Goal: Task Accomplishment & Management: Use online tool/utility

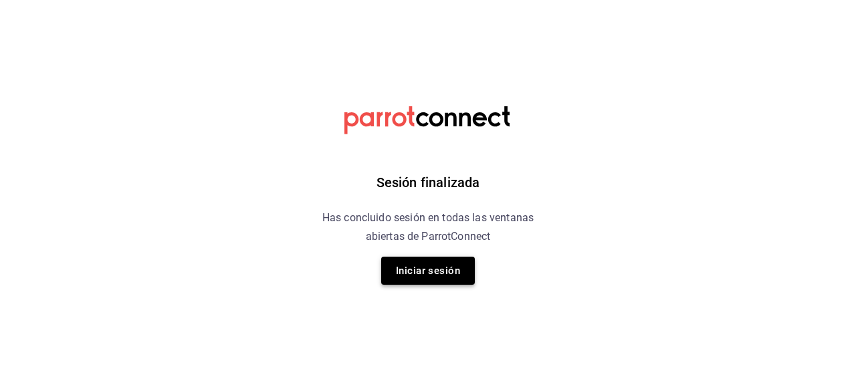
click at [435, 269] on button "Iniciar sesión" at bounding box center [428, 271] width 94 height 28
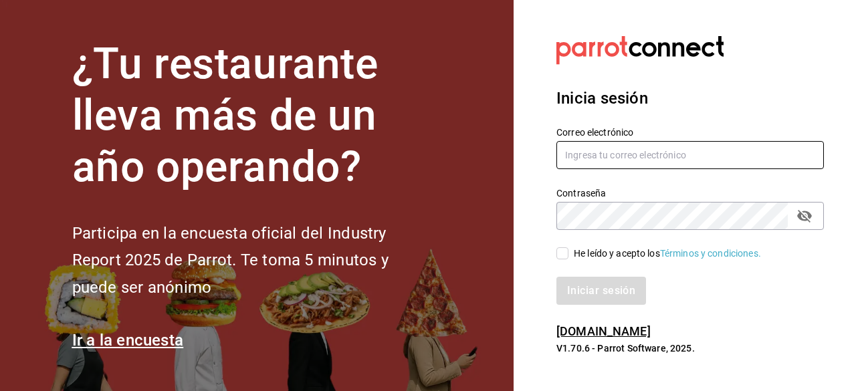
type input "[EMAIL_ADDRESS][DOMAIN_NAME]"
click at [568, 251] on span "He leído y acepto los Términos y condiciones." at bounding box center [664, 254] width 193 height 14
click at [568, 251] on input "He leído y acepto los Términos y condiciones." at bounding box center [562, 253] width 12 height 12
checkbox input "true"
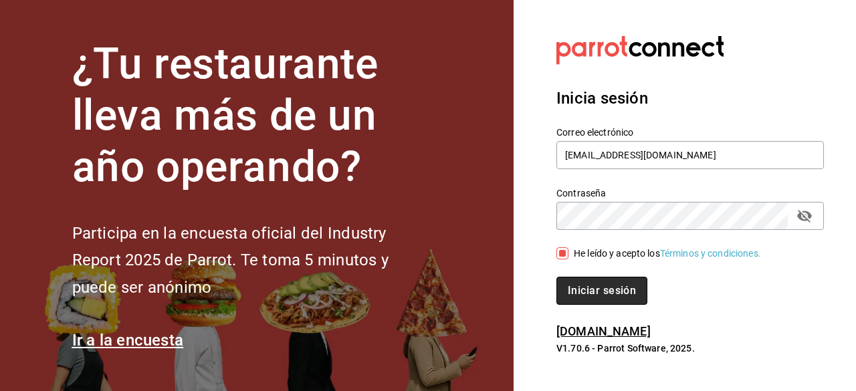
click at [612, 300] on button "Iniciar sesión" at bounding box center [601, 291] width 91 height 28
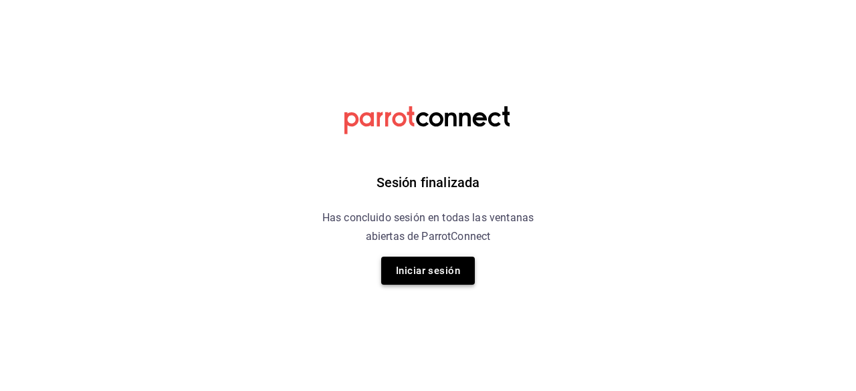
click at [409, 269] on button "Iniciar sesión" at bounding box center [428, 271] width 94 height 28
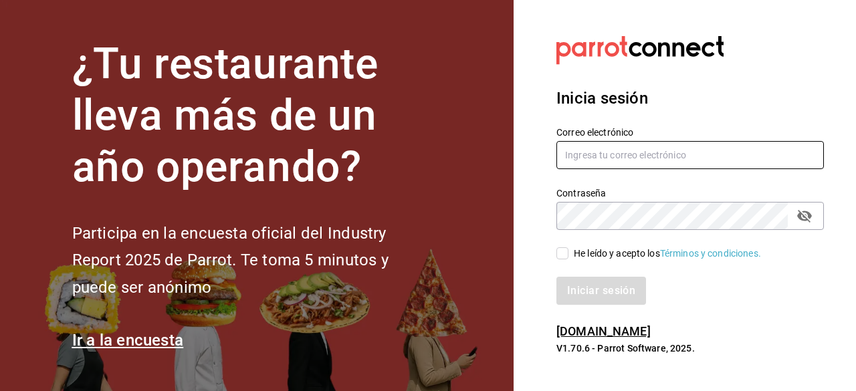
type input "[EMAIL_ADDRESS][DOMAIN_NAME]"
click at [570, 257] on span "He leído y acepto los Términos y condiciones." at bounding box center [664, 254] width 193 height 14
click at [568, 257] on input "He leído y acepto los Términos y condiciones." at bounding box center [562, 253] width 12 height 12
checkbox input "true"
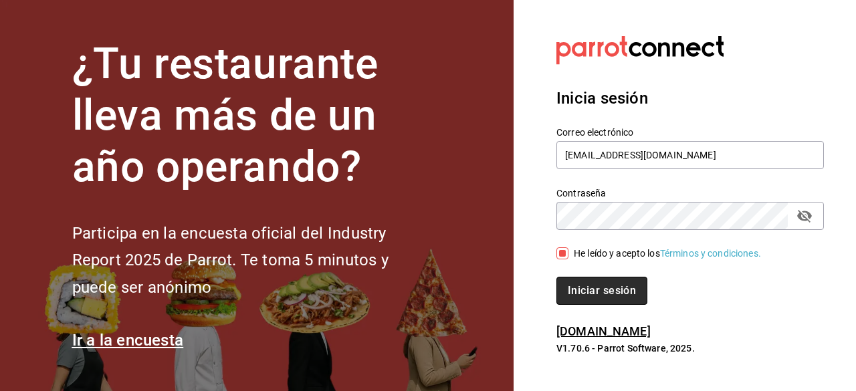
click at [607, 289] on button "Iniciar sesión" at bounding box center [601, 291] width 91 height 28
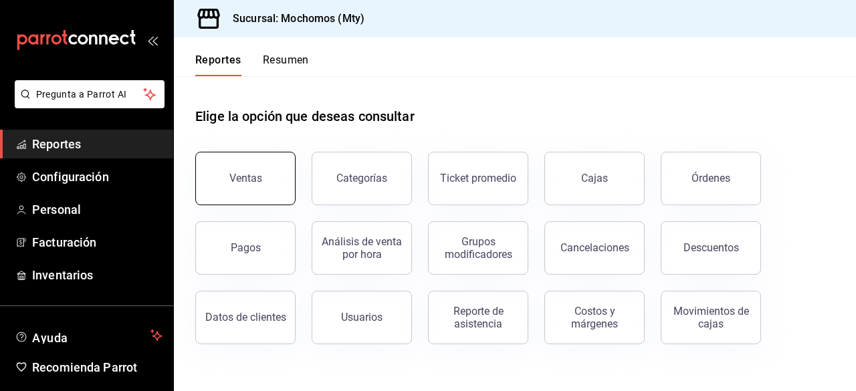
click at [278, 194] on button "Ventas" at bounding box center [245, 178] width 100 height 53
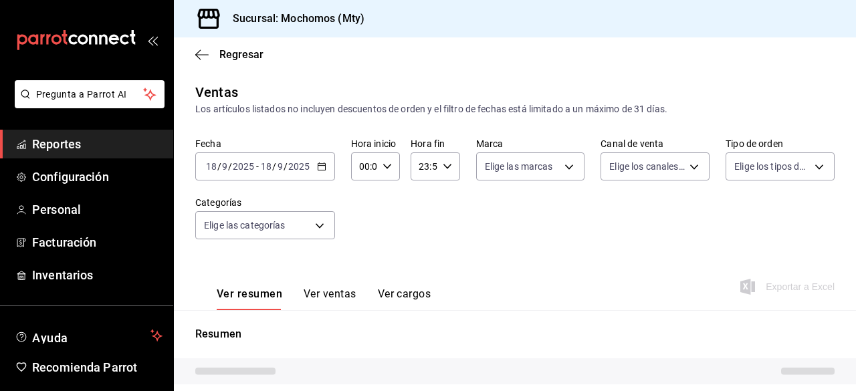
click at [323, 170] on \(Stroke\) "button" at bounding box center [322, 166] width 8 height 7
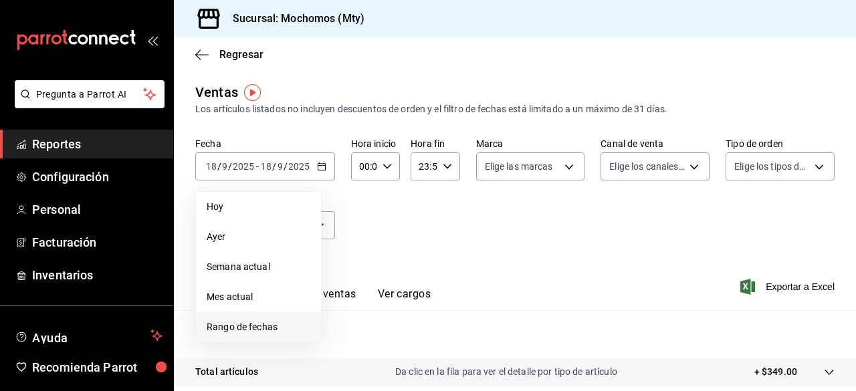
click at [243, 326] on span "Rango de fechas" at bounding box center [259, 327] width 104 height 14
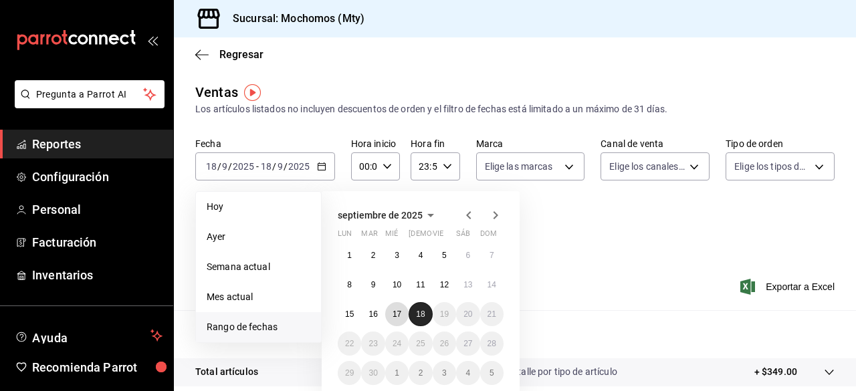
drag, startPoint x: 396, startPoint y: 312, endPoint x: 426, endPoint y: 310, distance: 30.8
click at [426, 310] on div "1 2 3 4 5 6 7 8 9 10 11 12 13 14 15 16 17 18 19 20 21 22 23 24 25 26 27 28 29 3…" at bounding box center [421, 314] width 166 height 142
click at [426, 310] on button "18" at bounding box center [419, 314] width 23 height 24
click at [396, 315] on abbr "17" at bounding box center [396, 314] width 9 height 9
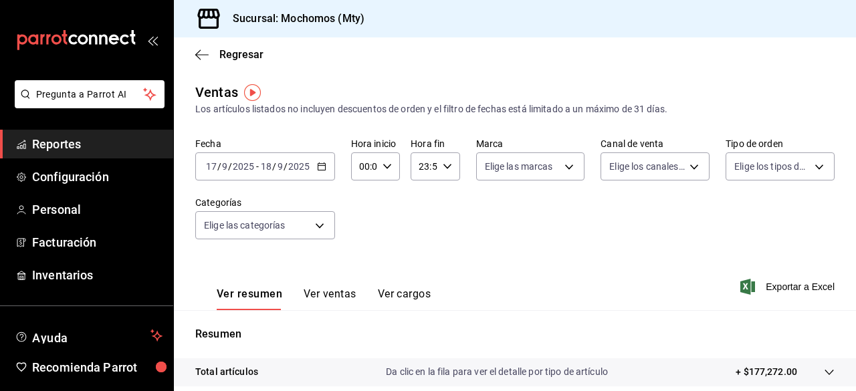
click at [388, 162] on icon "button" at bounding box center [386, 166] width 9 height 9
click at [361, 221] on span "05" at bounding box center [361, 224] width 3 height 11
type input "05:00"
click at [439, 172] on div at bounding box center [428, 195] width 856 height 391
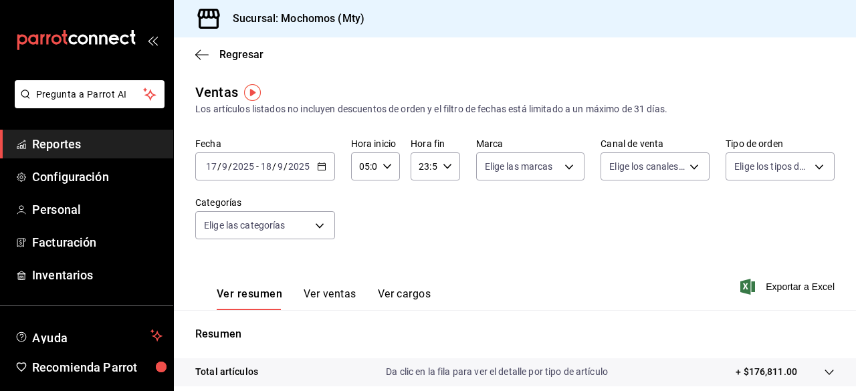
click at [439, 172] on div at bounding box center [428, 195] width 856 height 391
click at [439, 172] on div "23:59 Hora fin" at bounding box center [434, 166] width 49 height 28
click at [420, 237] on span "05" at bounding box center [420, 238] width 3 height 11
click at [443, 204] on span "00" at bounding box center [444, 200] width 3 height 11
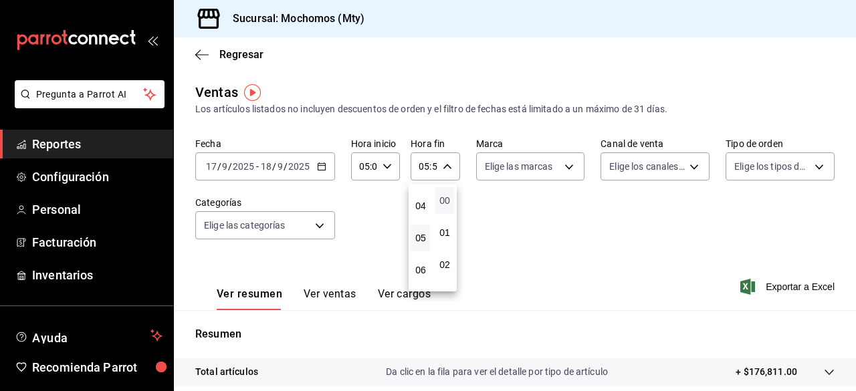
type input "05:00"
click at [537, 176] on div at bounding box center [428, 195] width 856 height 391
click at [537, 176] on div "00 01 02 03 04 05 06 07 08 09 10 11 12 13 14 15 16 17 18 19 20 21 22 23 00 01 0…" at bounding box center [428, 197] width 856 height 387
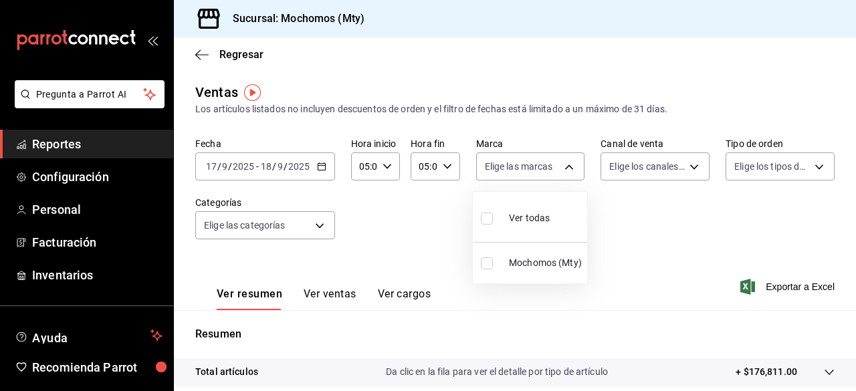
click at [537, 176] on body "Pregunta a Parrot AI Reportes Configuración Personal Facturación Inventarios Ay…" at bounding box center [428, 195] width 856 height 391
click at [489, 216] on input "checkbox" at bounding box center [487, 219] width 12 height 12
checkbox input "true"
type input "b352ad34-a903-4246-b8b1-197398375429"
checkbox input "true"
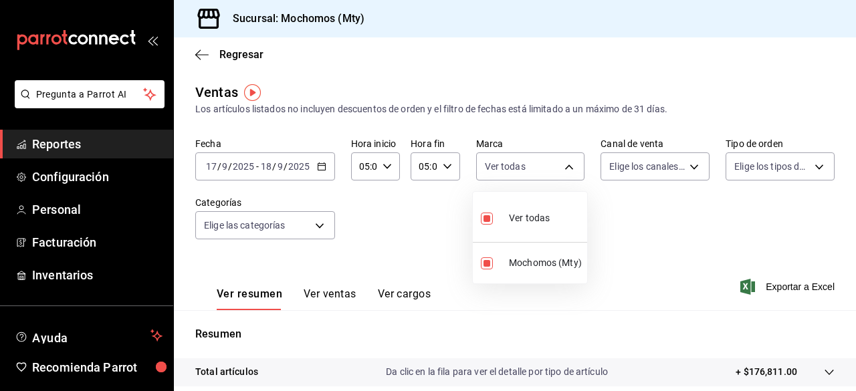
click at [636, 170] on div at bounding box center [428, 195] width 856 height 391
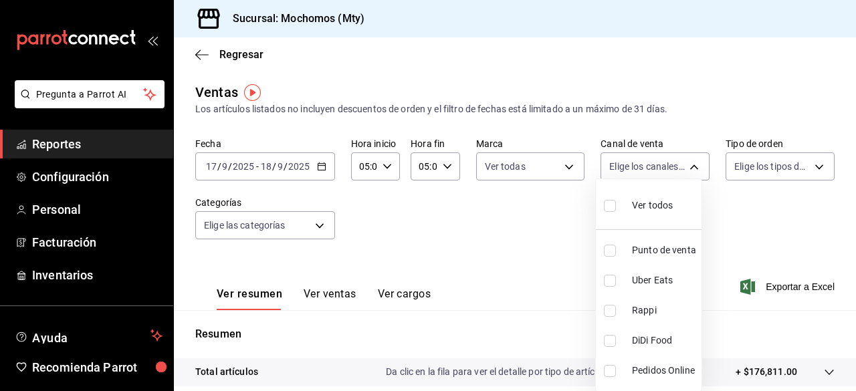
click at [636, 170] on body "Pregunta a Parrot AI Reportes Configuración Personal Facturación Inventarios Ay…" at bounding box center [428, 195] width 856 height 391
click at [610, 208] on input "checkbox" at bounding box center [610, 206] width 12 height 12
checkbox input "true"
type input "PARROT,UBER_EATS,RAPPI,DIDI_FOOD,ONLINE"
checkbox input "true"
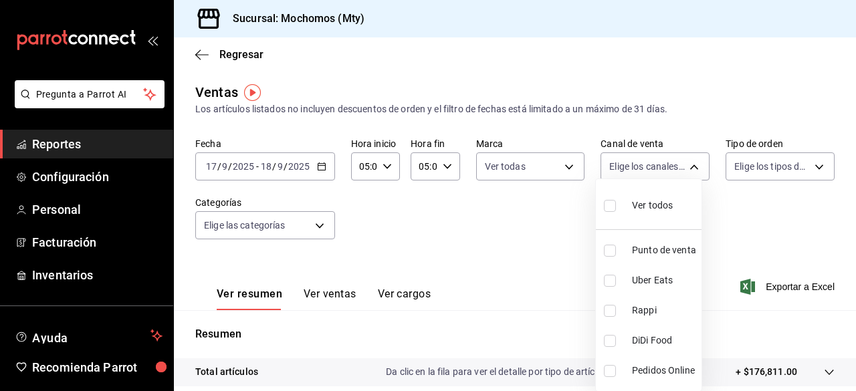
checkbox input "true"
click at [776, 167] on div at bounding box center [428, 195] width 856 height 391
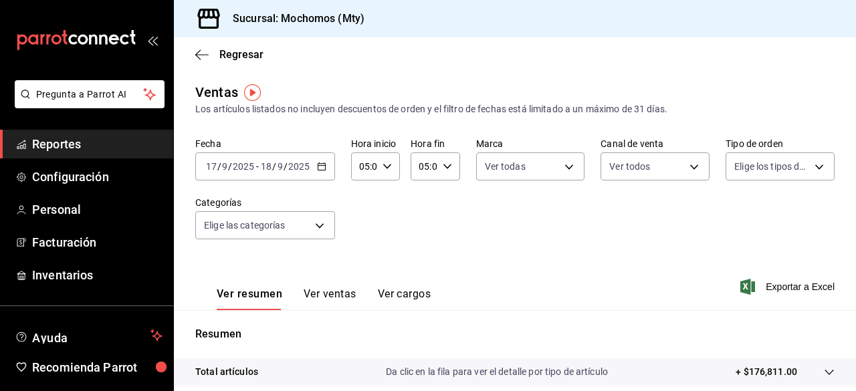
click at [776, 167] on div at bounding box center [428, 195] width 856 height 391
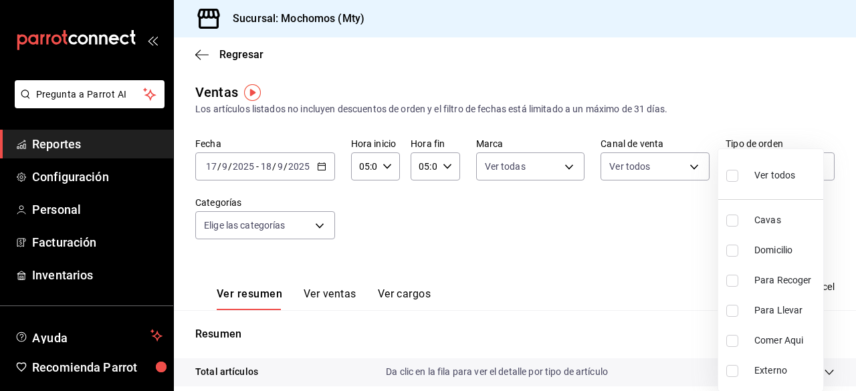
click at [776, 167] on body "Pregunta a Parrot AI Reportes Configuración Personal Facturación Inventarios Ay…" at bounding box center [428, 195] width 856 height 391
click at [733, 176] on input "checkbox" at bounding box center [732, 176] width 12 height 12
checkbox input "true"
type input "7f152bcd-c808-43b1-8377-7ee3764f5c48,abc1671a-a22f-403c-8860-9d090036c428,f5090…"
checkbox input "true"
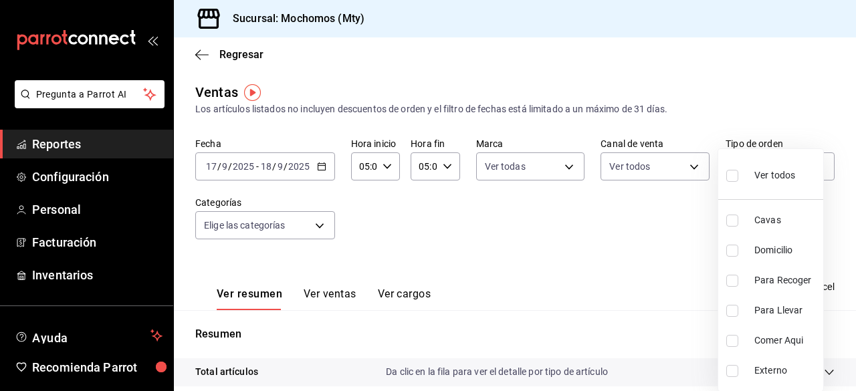
checkbox input "true"
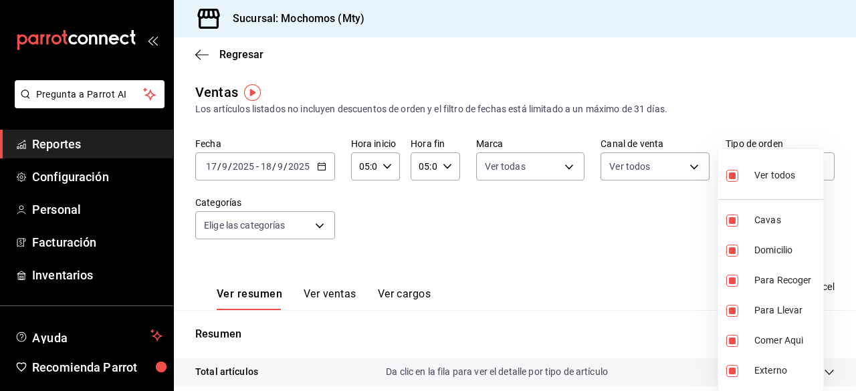
click at [326, 220] on div at bounding box center [428, 195] width 856 height 391
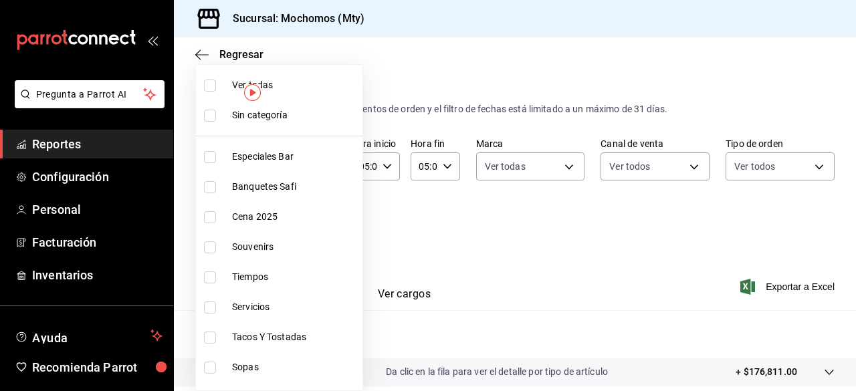
click at [317, 223] on body "Pregunta a Parrot AI Reportes Configuración Personal Facturación Inventarios Ay…" at bounding box center [428, 195] width 856 height 391
click at [208, 90] on input "checkbox" at bounding box center [210, 86] width 12 height 12
checkbox input "true"
type input "ca062f0f-28a6-4a2e-835a-bf626b46f614,ff02f0f8-cf27-4ea8-b513-1d5c0356e4fc,aaf97…"
checkbox input "true"
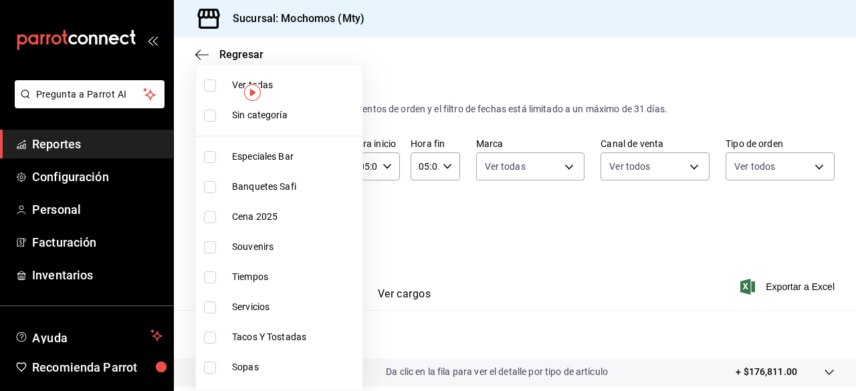
checkbox input "true"
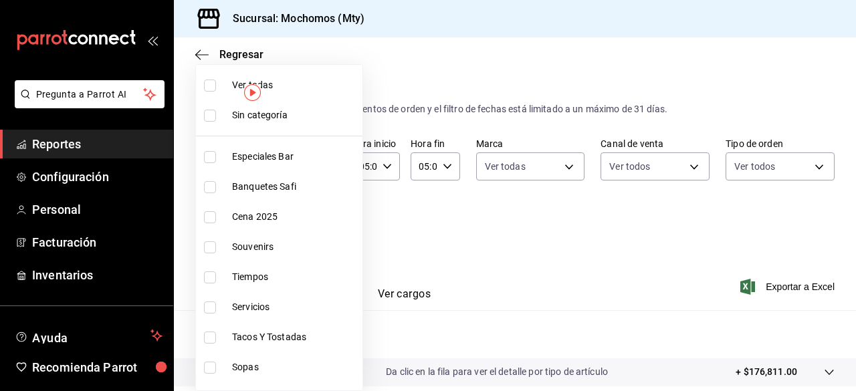
checkbox input "true"
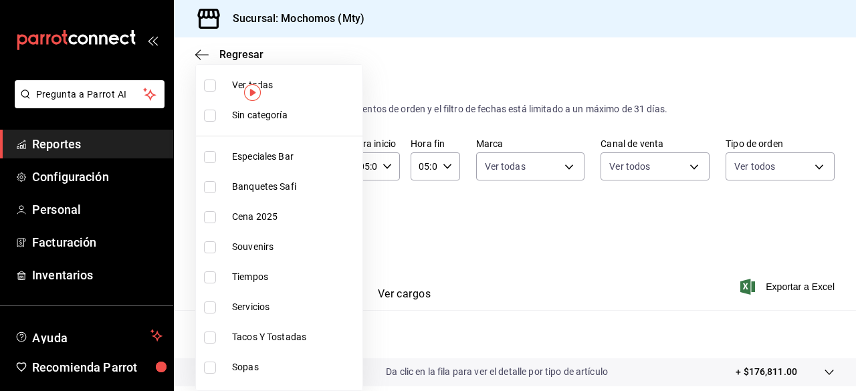
checkbox input "true"
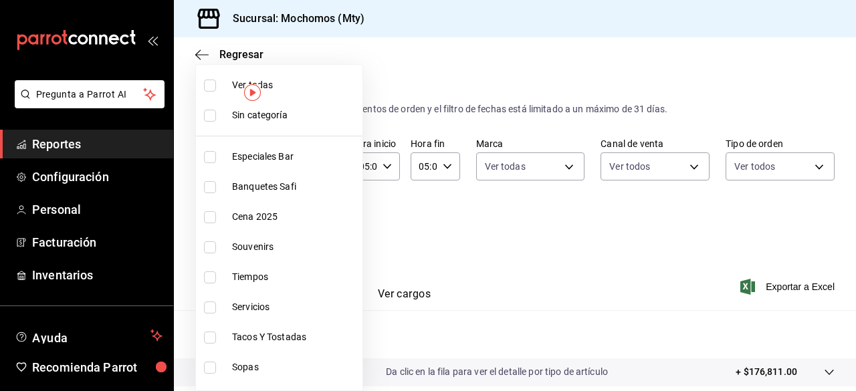
checkbox input "true"
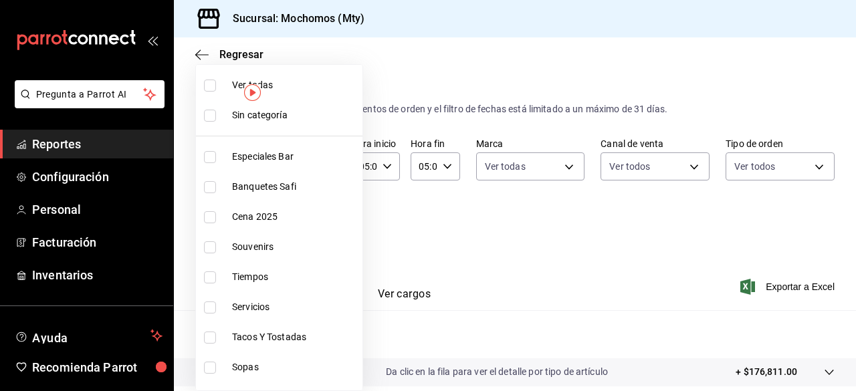
checkbox input "true"
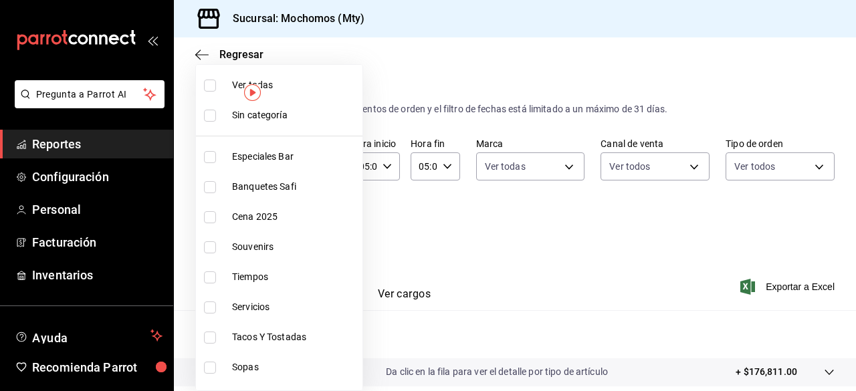
checkbox input "true"
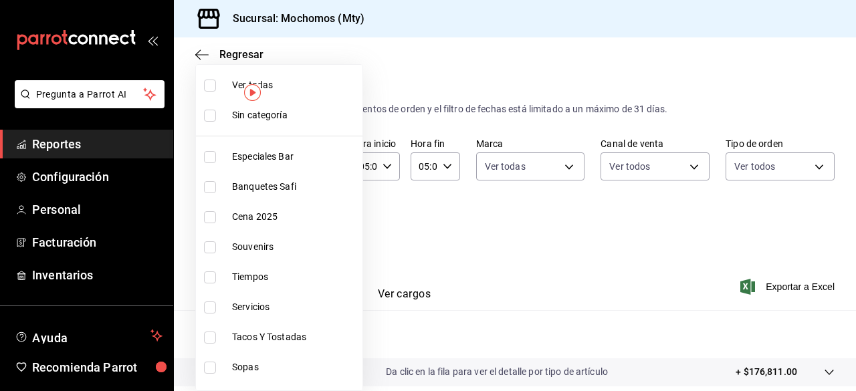
checkbox input "true"
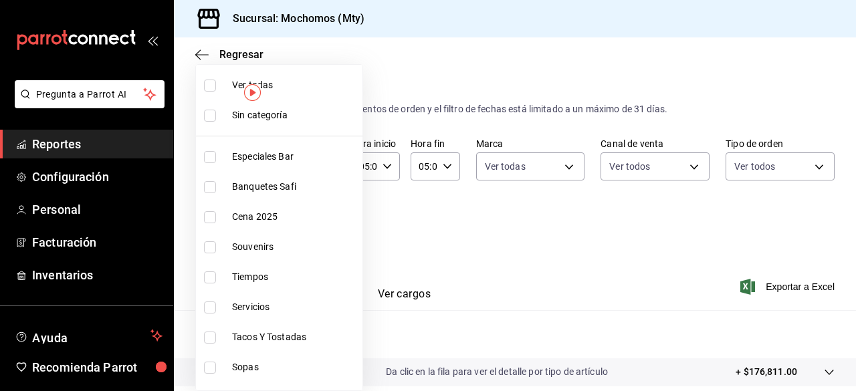
checkbox input "true"
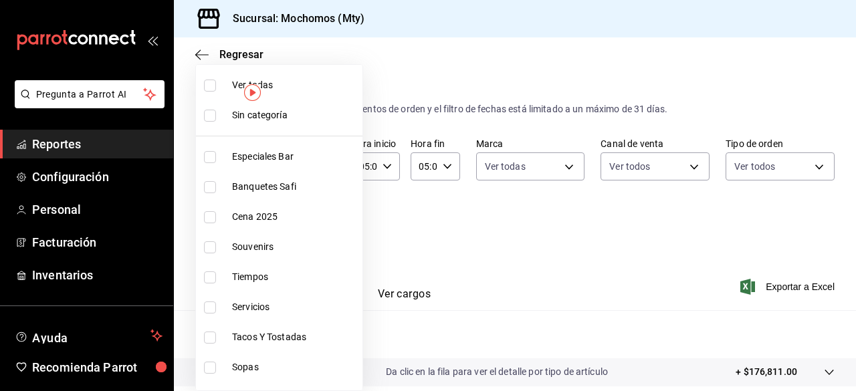
checkbox input "true"
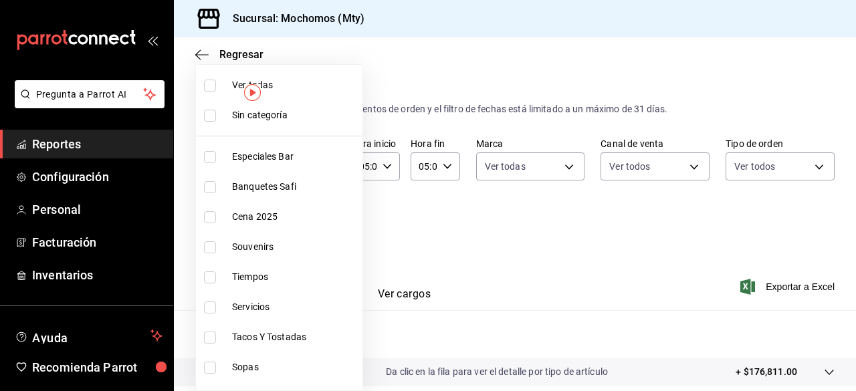
checkbox input "true"
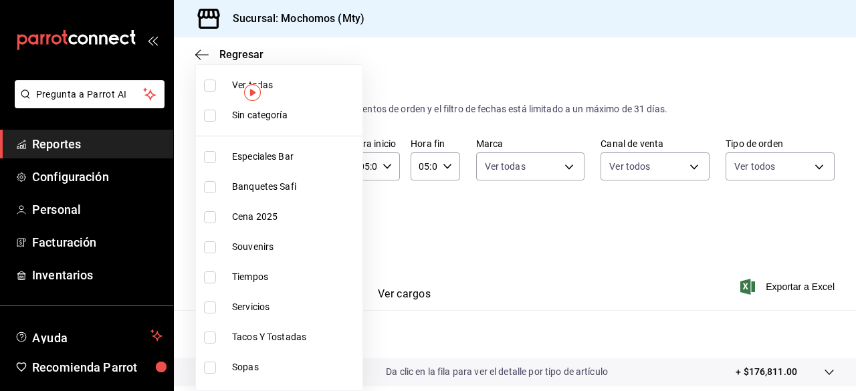
checkbox input "true"
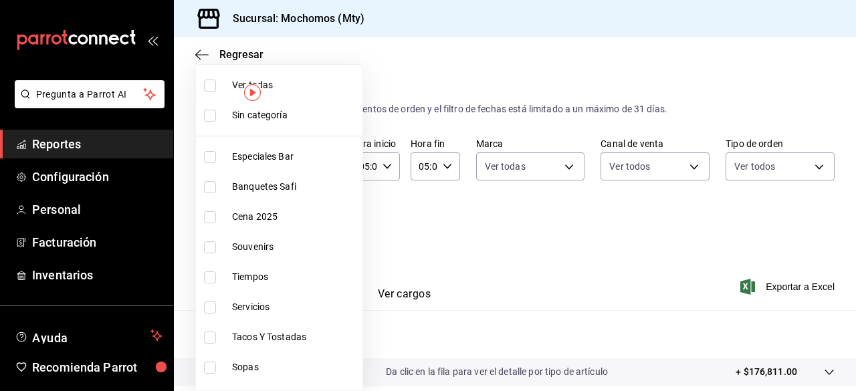
checkbox input "true"
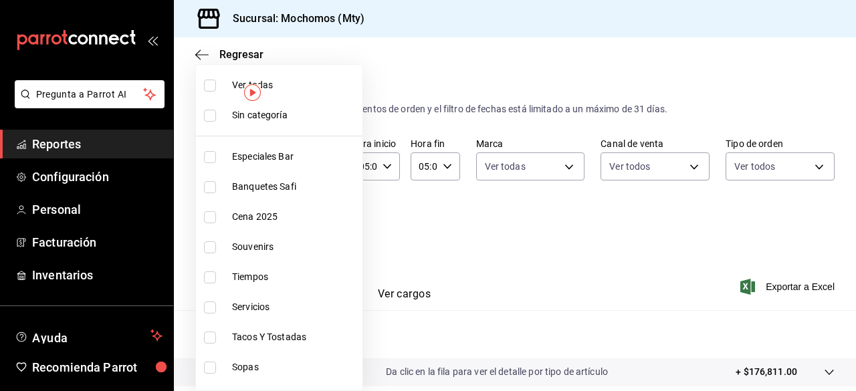
checkbox input "true"
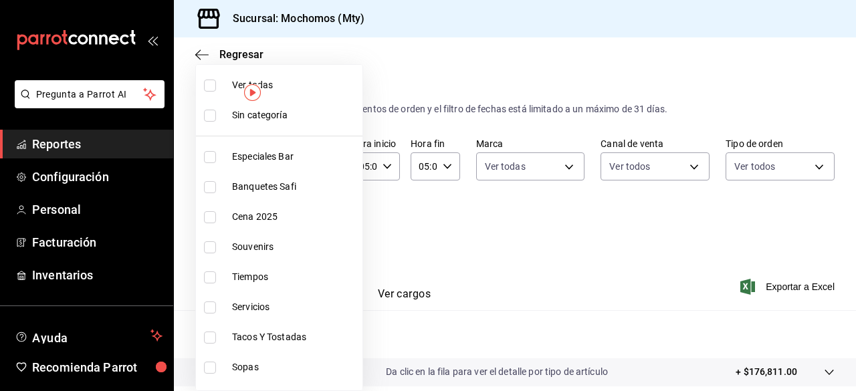
checkbox input "true"
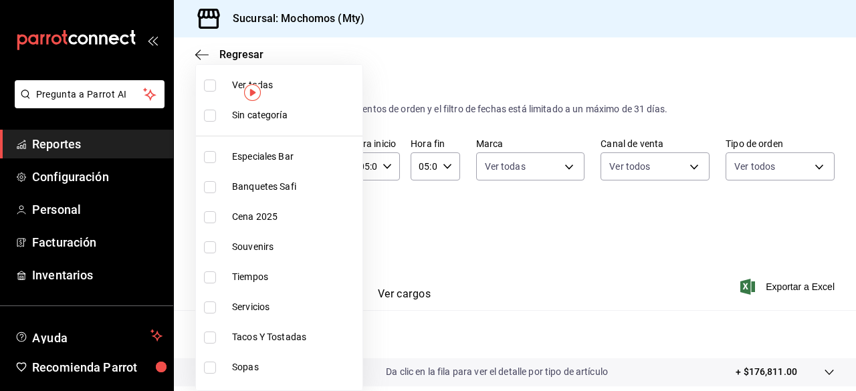
checkbox input "true"
click at [211, 117] on input "checkbox" at bounding box center [210, 116] width 12 height 12
checkbox input "true"
click at [535, 239] on div at bounding box center [428, 195] width 856 height 391
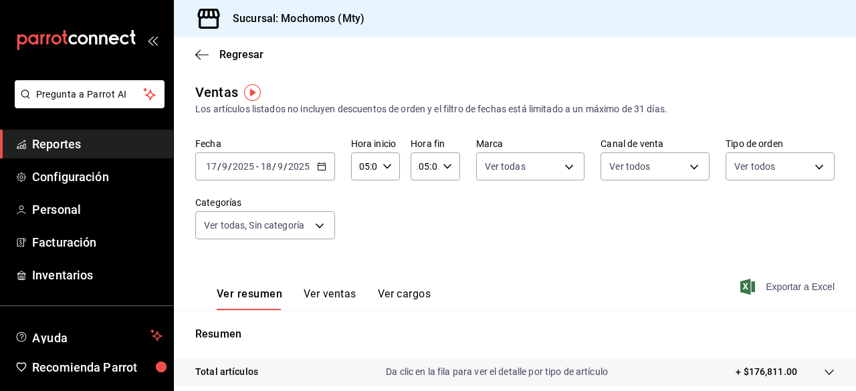
click at [755, 281] on span "Exportar a Excel" at bounding box center [789, 287] width 92 height 16
click at [80, 138] on span "Reportes" at bounding box center [97, 144] width 130 height 18
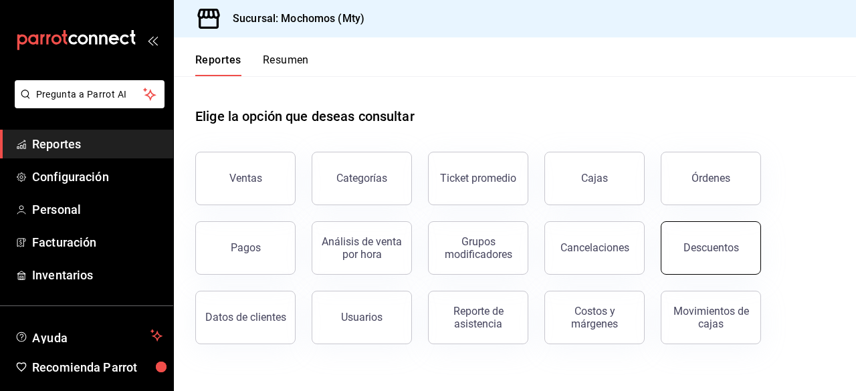
click at [693, 243] on div "Descuentos" at bounding box center [710, 247] width 55 height 13
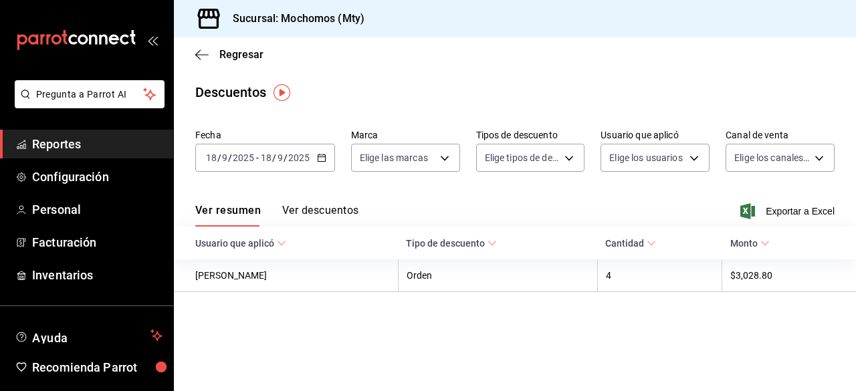
click at [314, 152] on div "2025-09-18 18 / 9 / 2025 - 2025-09-18 18 / 9 / 2025" at bounding box center [265, 158] width 140 height 28
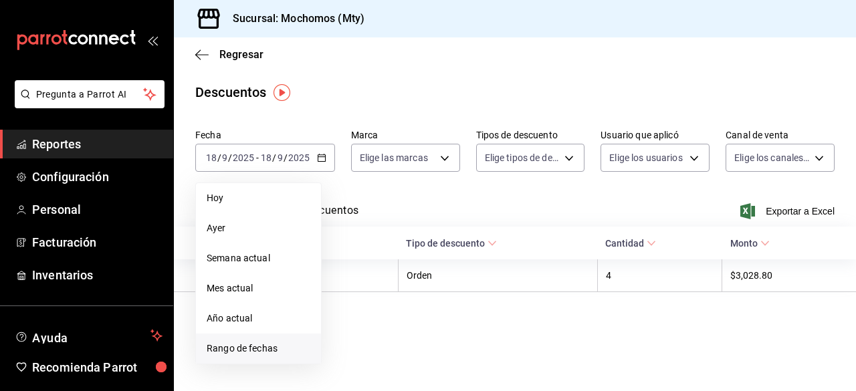
click at [232, 355] on span "Rango de fechas" at bounding box center [259, 349] width 104 height 14
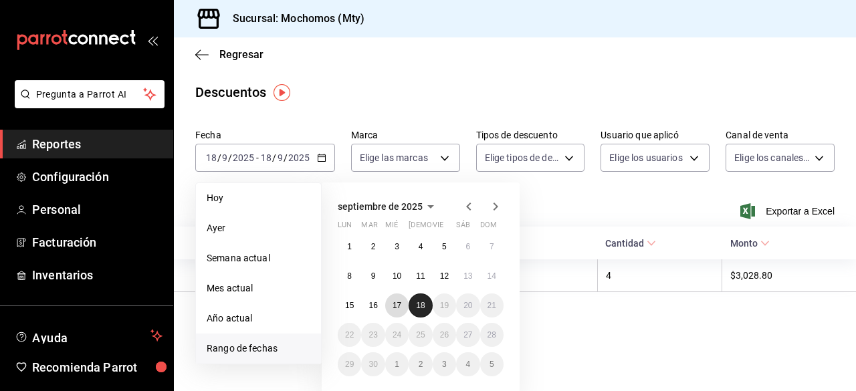
drag, startPoint x: 398, startPoint y: 306, endPoint x: 424, endPoint y: 306, distance: 25.4
click at [424, 306] on div "1 2 3 4 5 6 7 8 9 10 11 12 13 14 15 16 17 18 19 20 21 22 23 24 25 26 27 28 29 3…" at bounding box center [421, 306] width 166 height 142
click at [424, 306] on abbr "18" at bounding box center [420, 305] width 9 height 9
click at [396, 310] on abbr "17" at bounding box center [396, 305] width 9 height 9
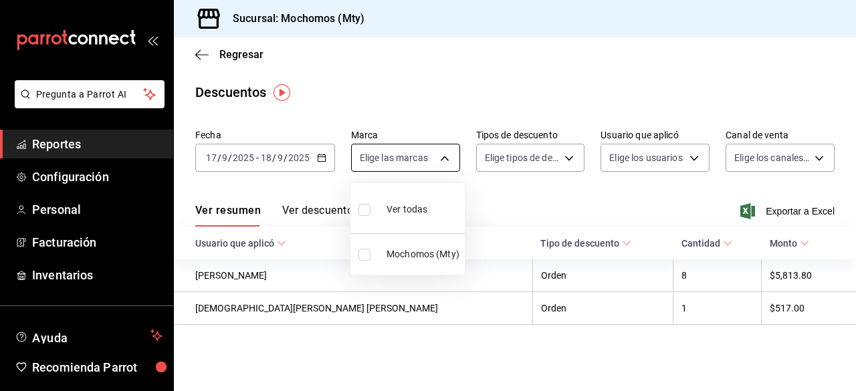
click at [448, 156] on body "Pregunta a Parrot AI Reportes Configuración Personal Facturación Inventarios Ay…" at bounding box center [428, 195] width 856 height 391
click at [368, 205] on input "checkbox" at bounding box center [364, 210] width 12 height 12
checkbox input "true"
type input "b352ad34-a903-4246-b8b1-197398375429"
checkbox input "true"
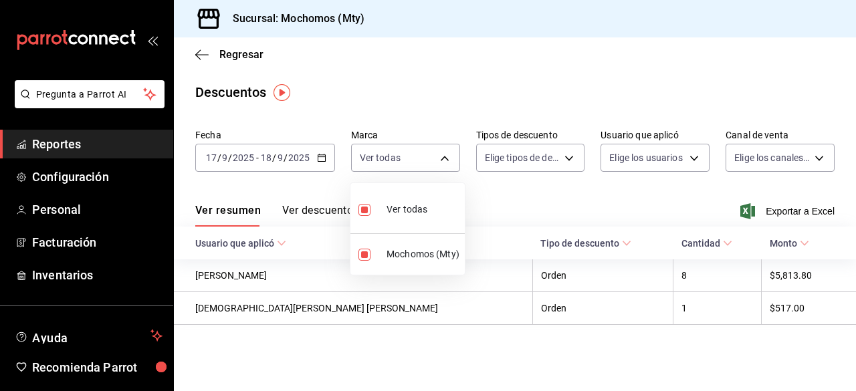
click at [566, 154] on div at bounding box center [428, 195] width 856 height 391
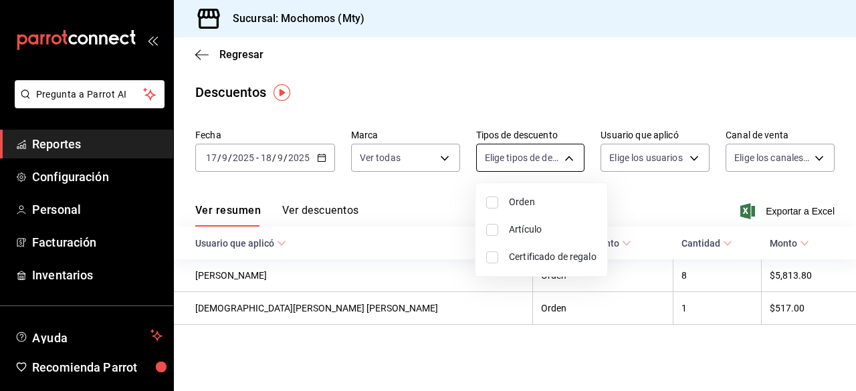
click at [540, 154] on body "Pregunta a Parrot AI Reportes Configuración Personal Facturación Inventarios Ay…" at bounding box center [428, 195] width 856 height 391
drag, startPoint x: 489, startPoint y: 199, endPoint x: 489, endPoint y: 223, distance: 24.1
click at [489, 223] on ul "Orden Artículo Certificado de regalo" at bounding box center [541, 229] width 132 height 93
click at [491, 199] on input "checkbox" at bounding box center [492, 203] width 12 height 12
checkbox input "true"
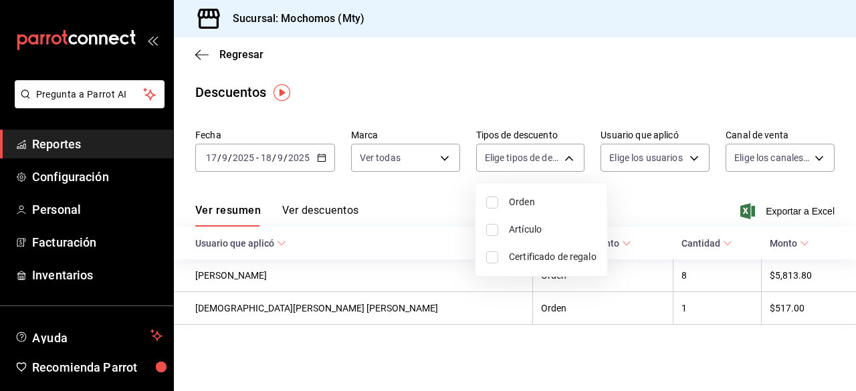
type input "ORDER"
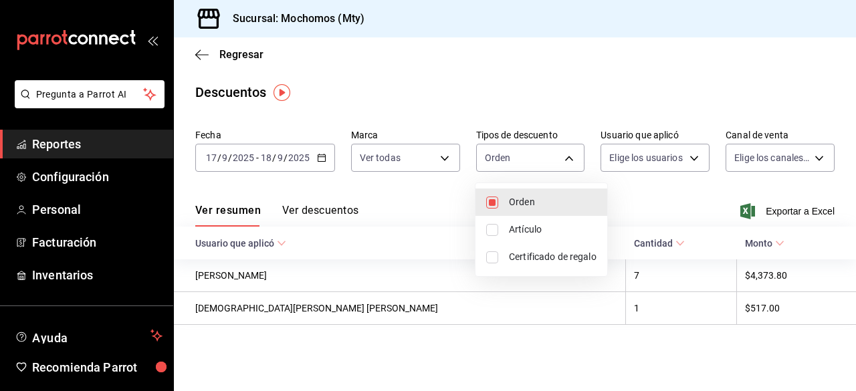
click at [487, 229] on input "checkbox" at bounding box center [492, 230] width 12 height 12
checkbox input "true"
type input "ORDER,ORDER_ITEM"
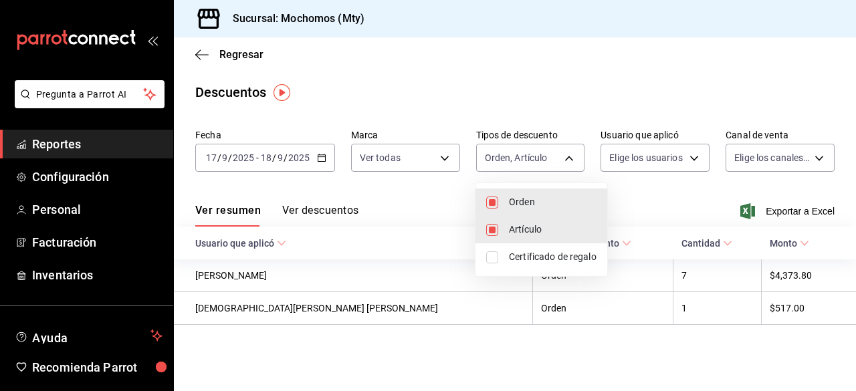
click at [489, 253] on input "checkbox" at bounding box center [492, 257] width 12 height 12
checkbox input "true"
type input "ORDER,ORDER_ITEM,CARD_REWARD"
click at [674, 156] on div at bounding box center [428, 195] width 856 height 391
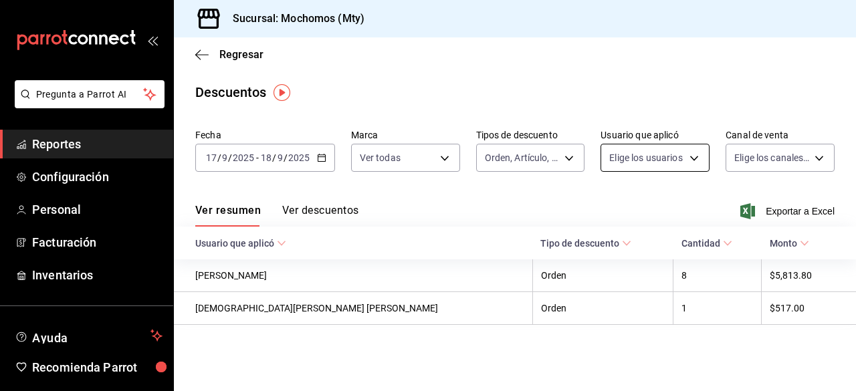
click at [683, 158] on body "Pregunta a Parrot AI Reportes Configuración Personal Facturación Inventarios Ay…" at bounding box center [428, 195] width 856 height 391
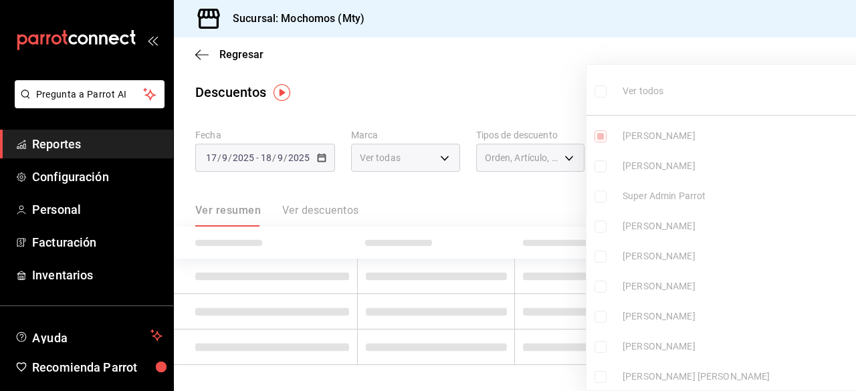
type input "a69d5b19-eab7-4f88-875a-86a352573cd9"
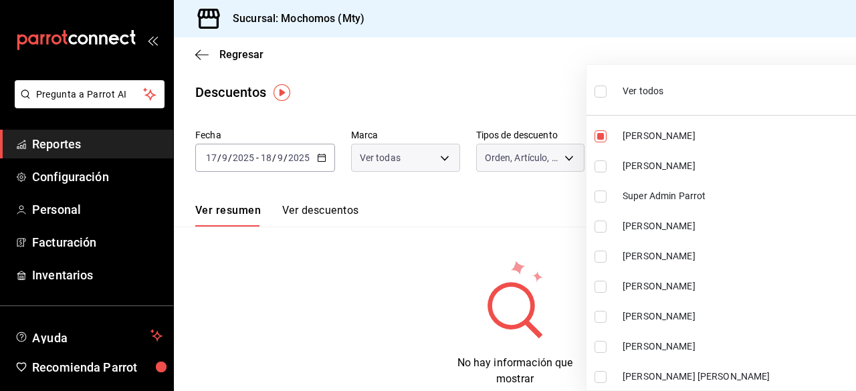
click at [599, 92] on input "checkbox" at bounding box center [600, 92] width 12 height 12
checkbox input "true"
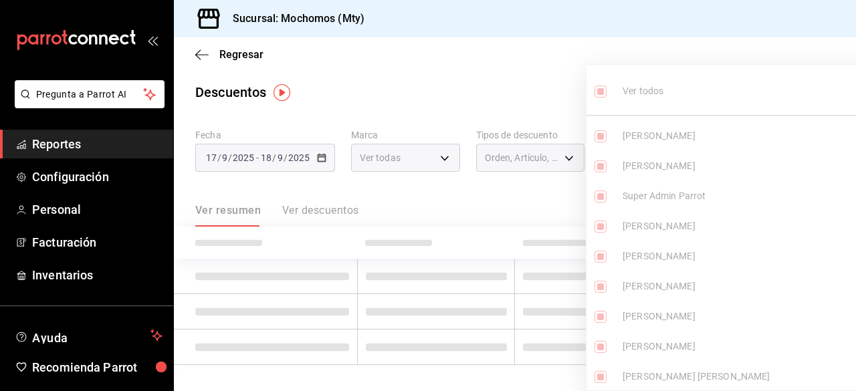
type input "a69d5b19-eab7-4f88-875a-86a352573cd9,4c30b40a-4939-4da7-ad84-267794e63471,8dbd2…"
checkbox input "true"
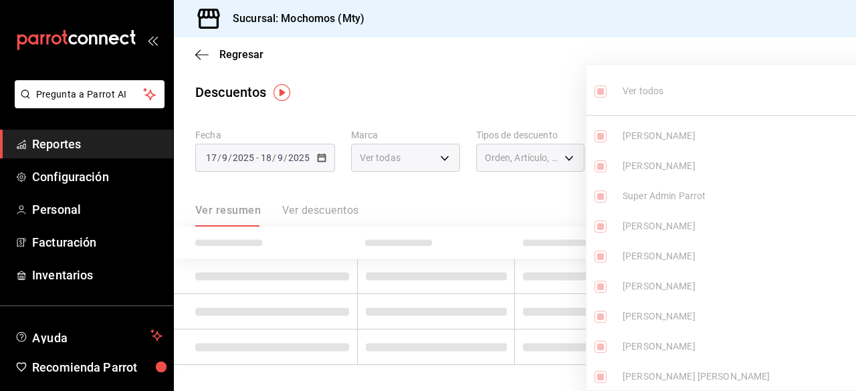
checkbox input "true"
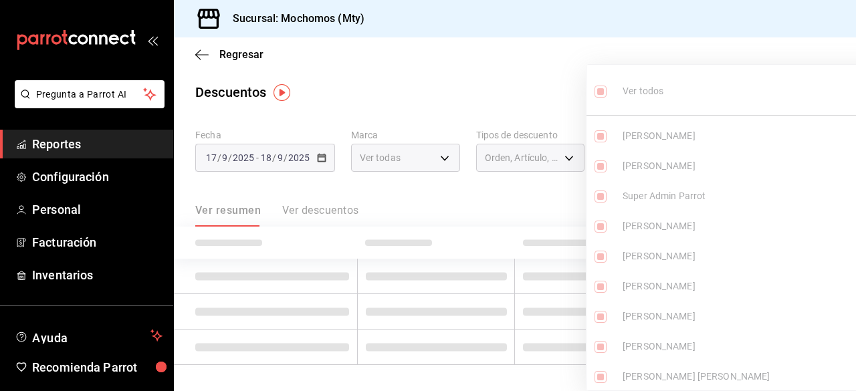
checkbox input "true"
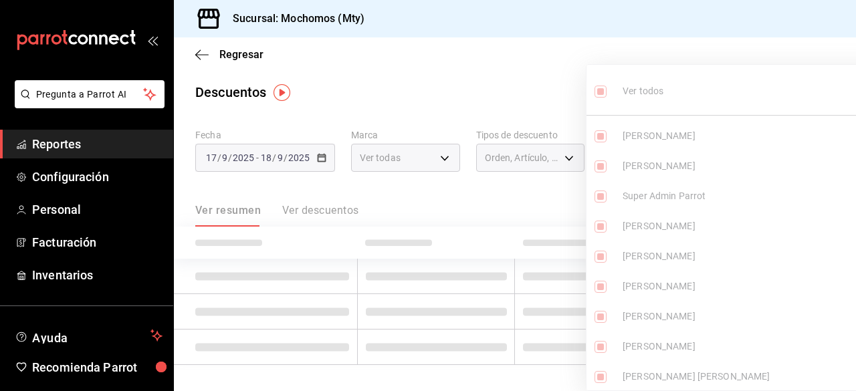
checkbox input "true"
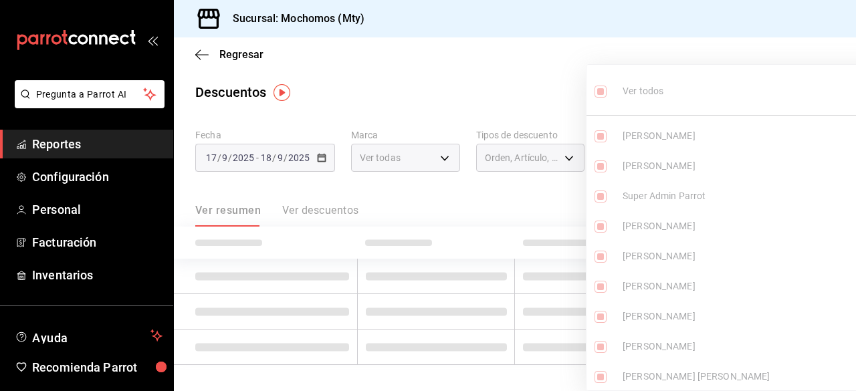
checkbox input "true"
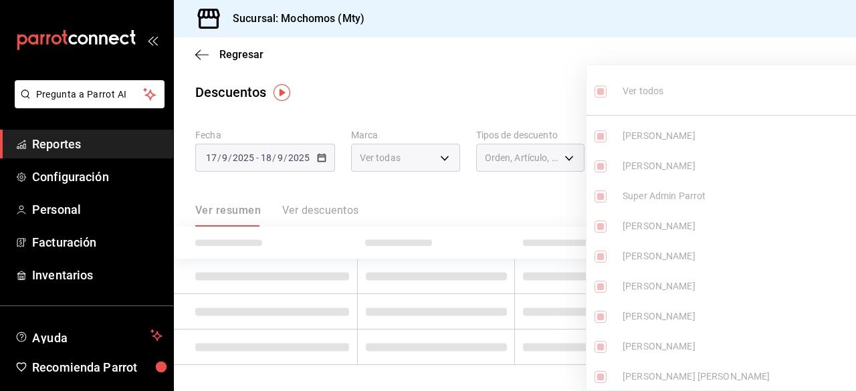
checkbox input "true"
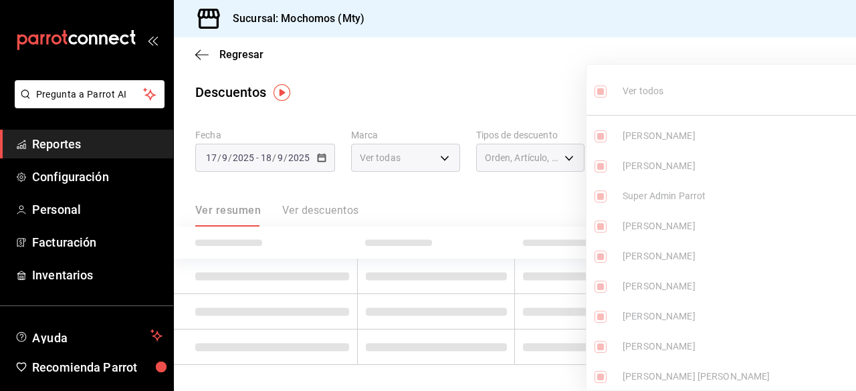
checkbox input "true"
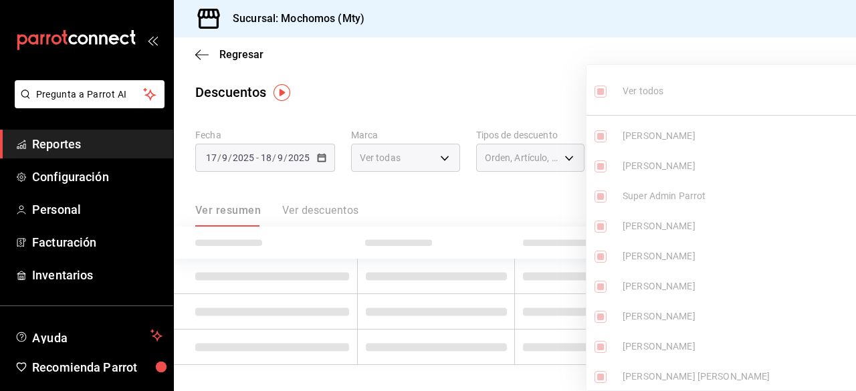
checkbox input "true"
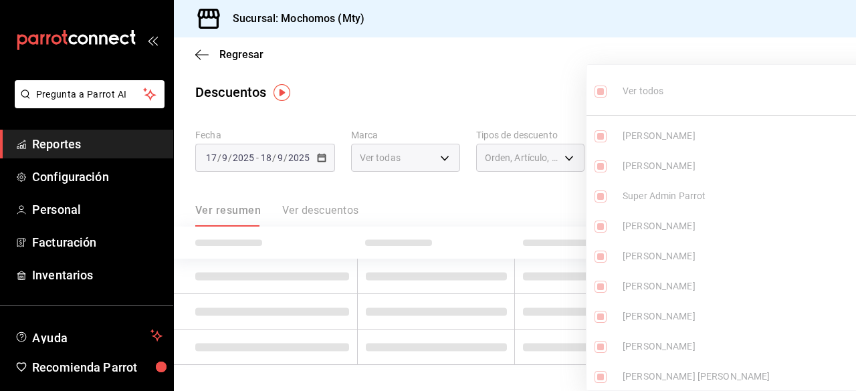
checkbox input "true"
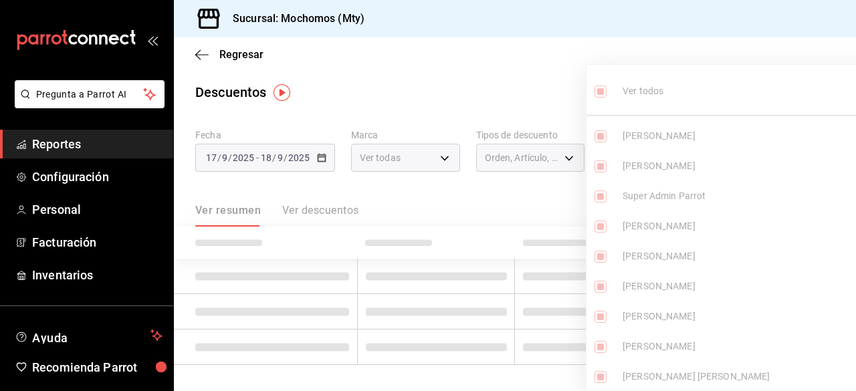
checkbox input "true"
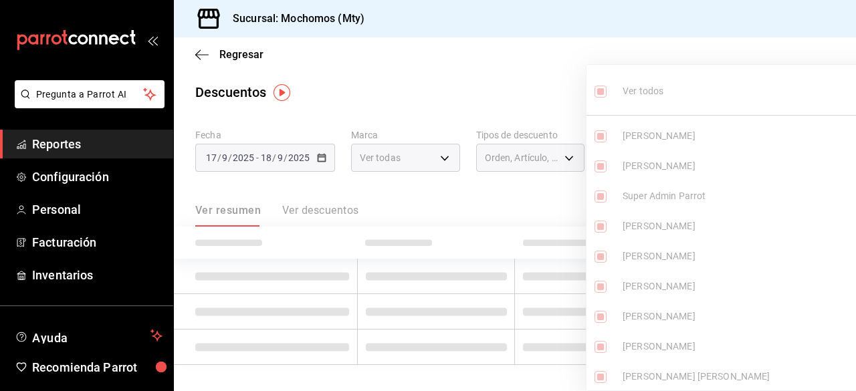
checkbox input "true"
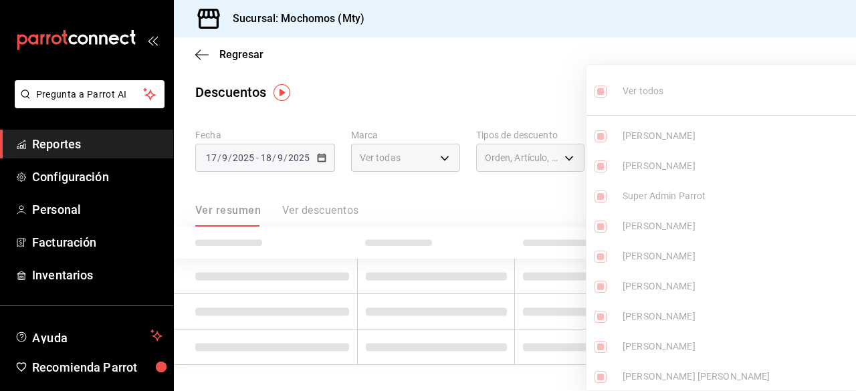
checkbox input "true"
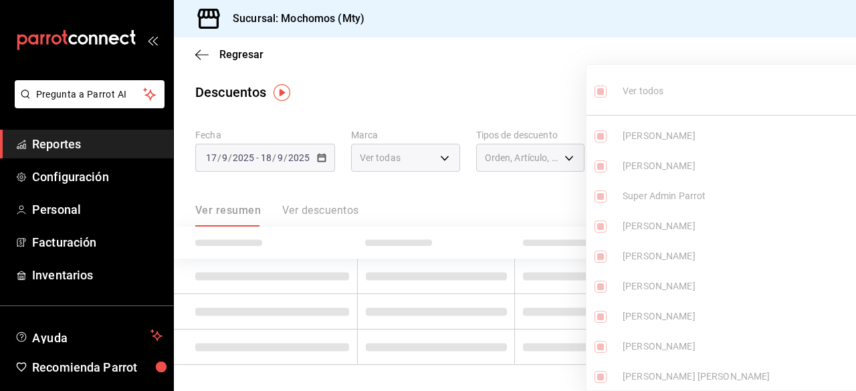
checkbox input "true"
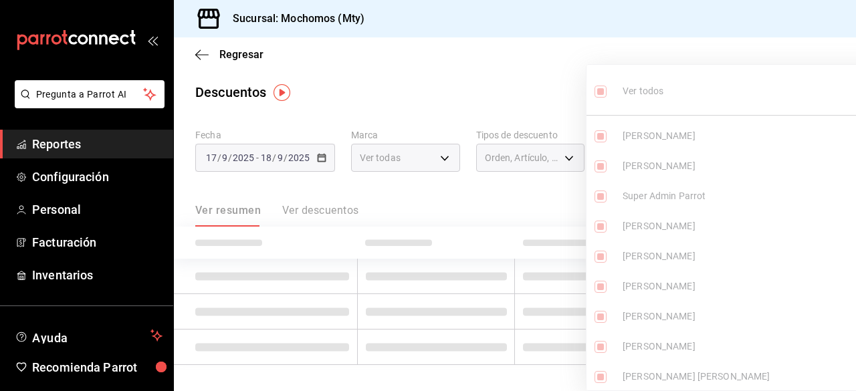
checkbox input "true"
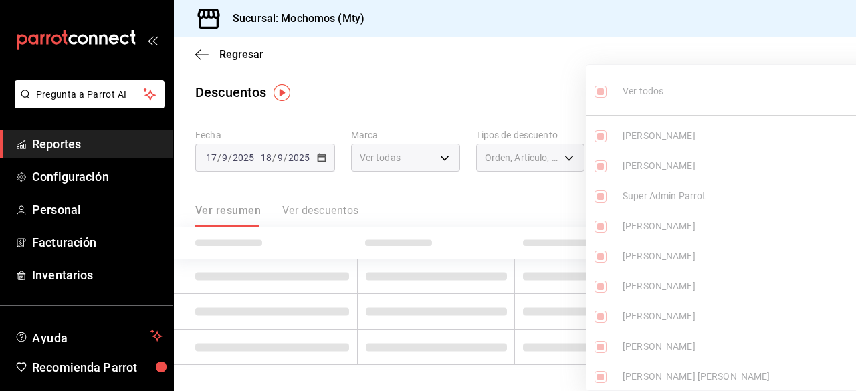
checkbox input "true"
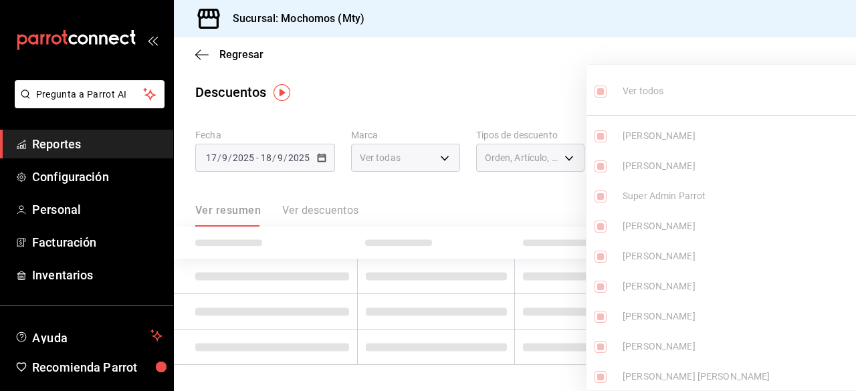
checkbox input "true"
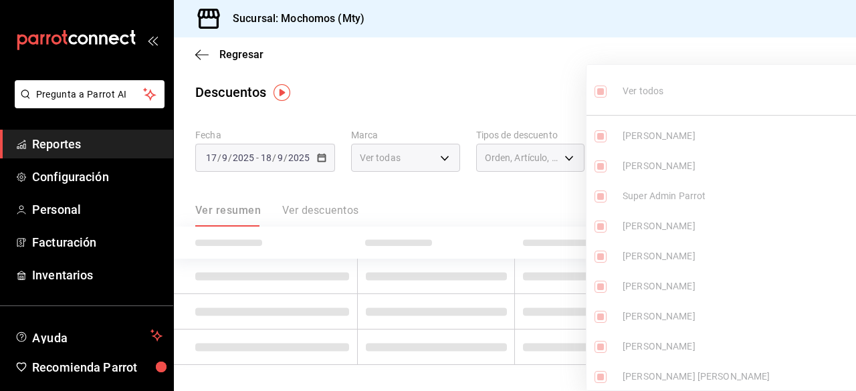
checkbox input "true"
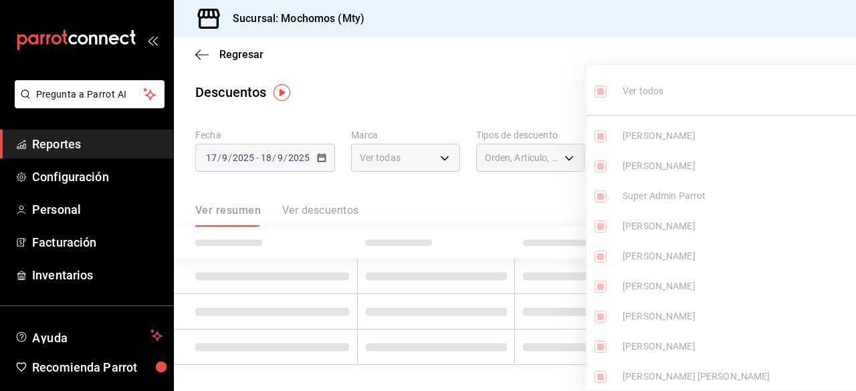
checkbox input "true"
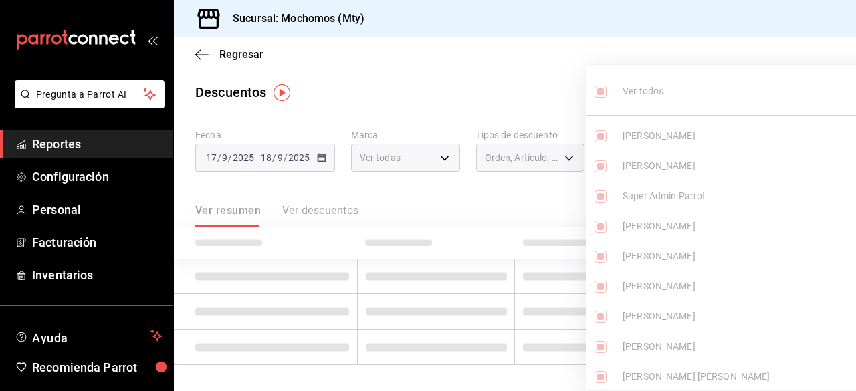
checkbox input "true"
click at [536, 86] on div at bounding box center [428, 195] width 856 height 391
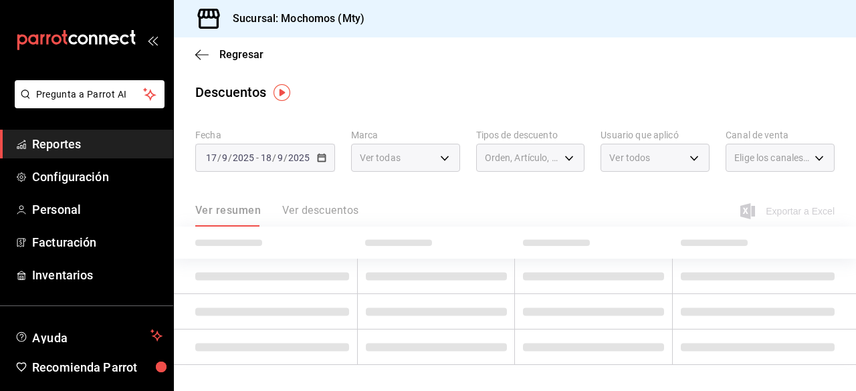
click at [527, 78] on div at bounding box center [428, 195] width 856 height 391
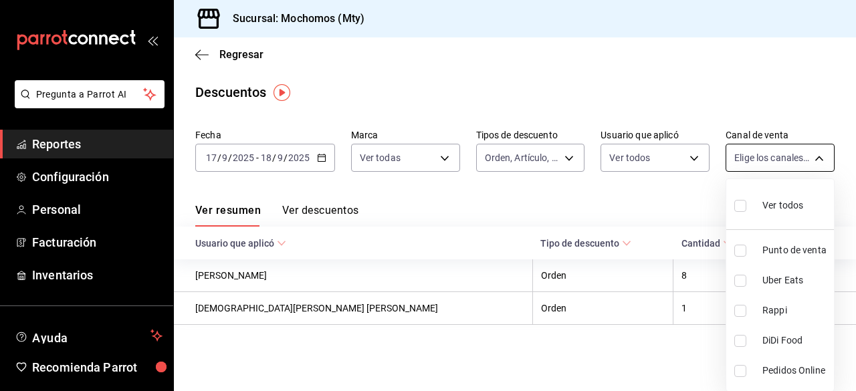
click at [753, 157] on body "Pregunta a Parrot AI Reportes Configuración Personal Facturación Inventarios Ay…" at bounding box center [428, 195] width 856 height 391
click at [737, 207] on input "checkbox" at bounding box center [740, 206] width 12 height 12
click at [642, 219] on div at bounding box center [428, 195] width 856 height 391
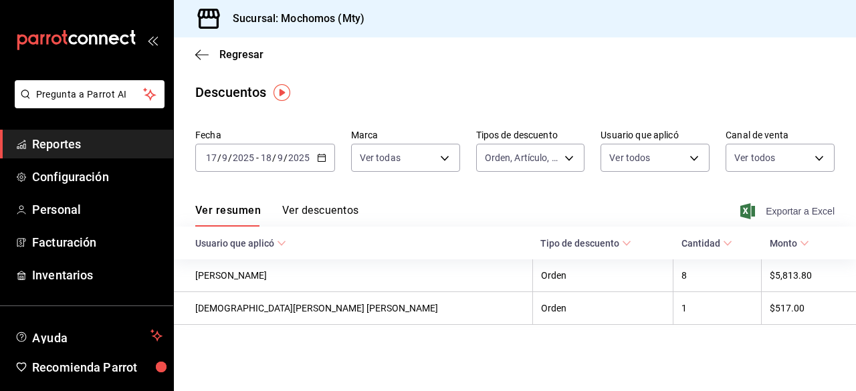
click at [759, 209] on span "Exportar a Excel" at bounding box center [789, 211] width 92 height 16
